Goal: Use online tool/utility: Utilize a website feature to perform a specific function

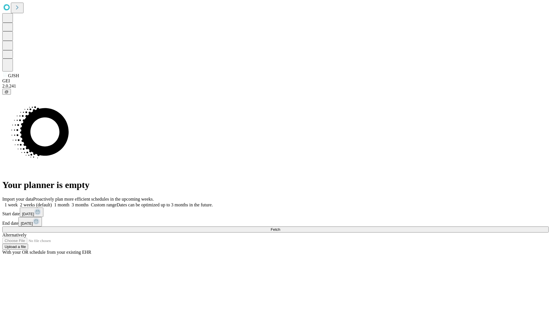
click at [280, 227] on span "Fetch" at bounding box center [275, 229] width 9 height 4
